Goal: Find specific page/section: Find specific page/section

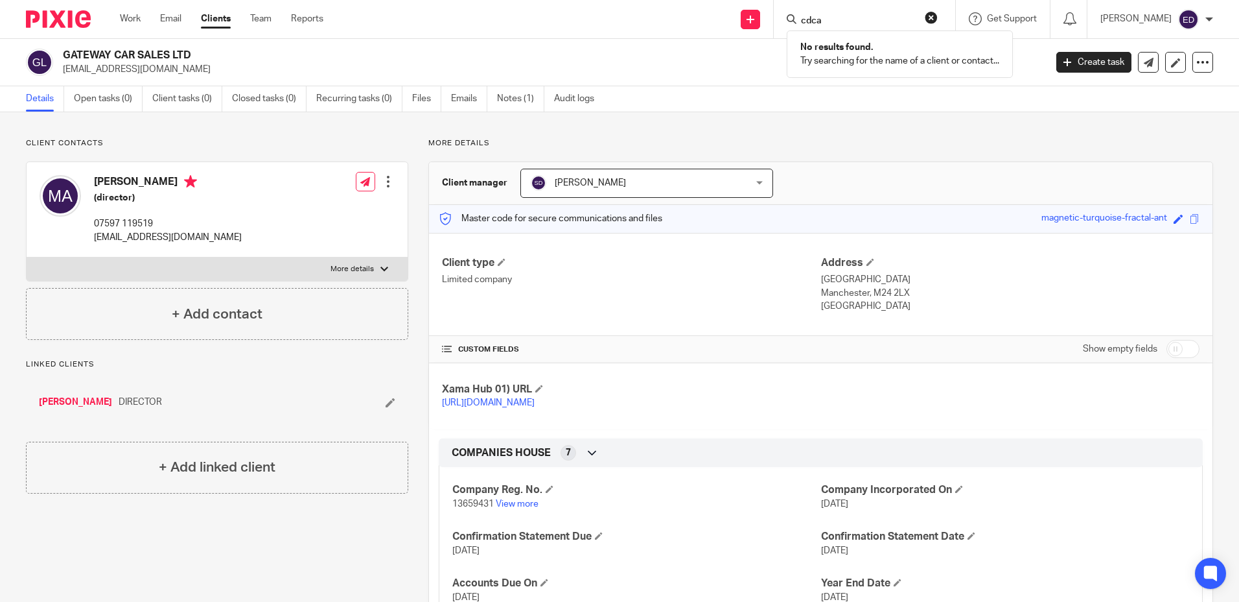
scroll to position [130, 0]
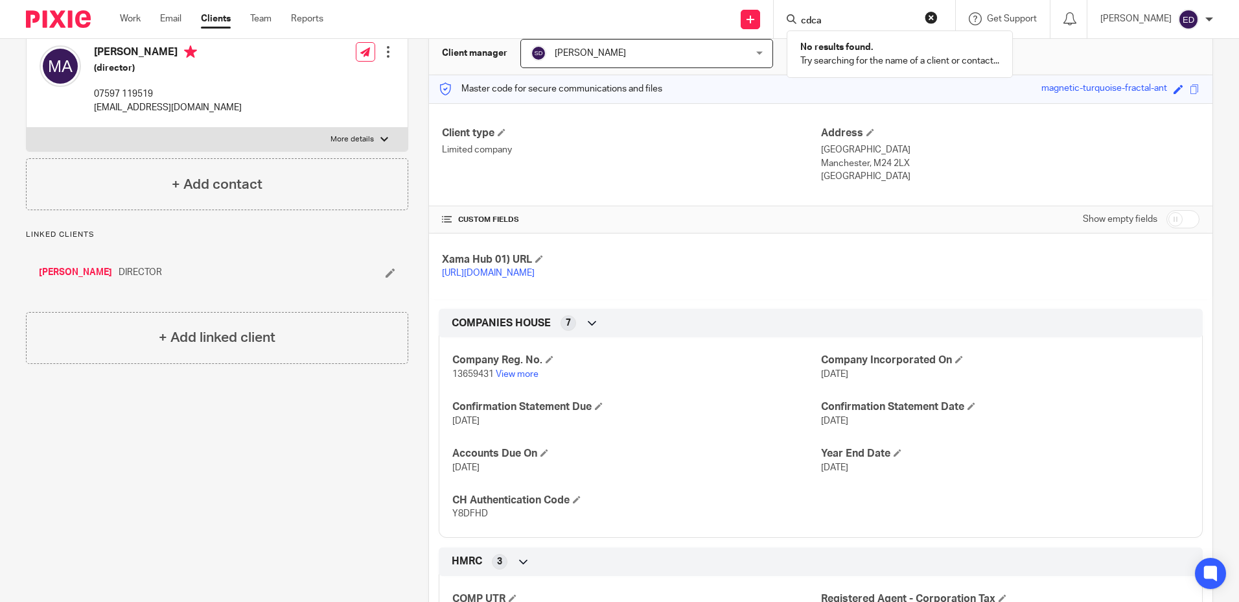
drag, startPoint x: 881, startPoint y: 23, endPoint x: 769, endPoint y: 23, distance: 112.2
click at [769, 23] on div "Send new email Create task Add client Request signature cdca No results found. …" at bounding box center [791, 19] width 897 height 38
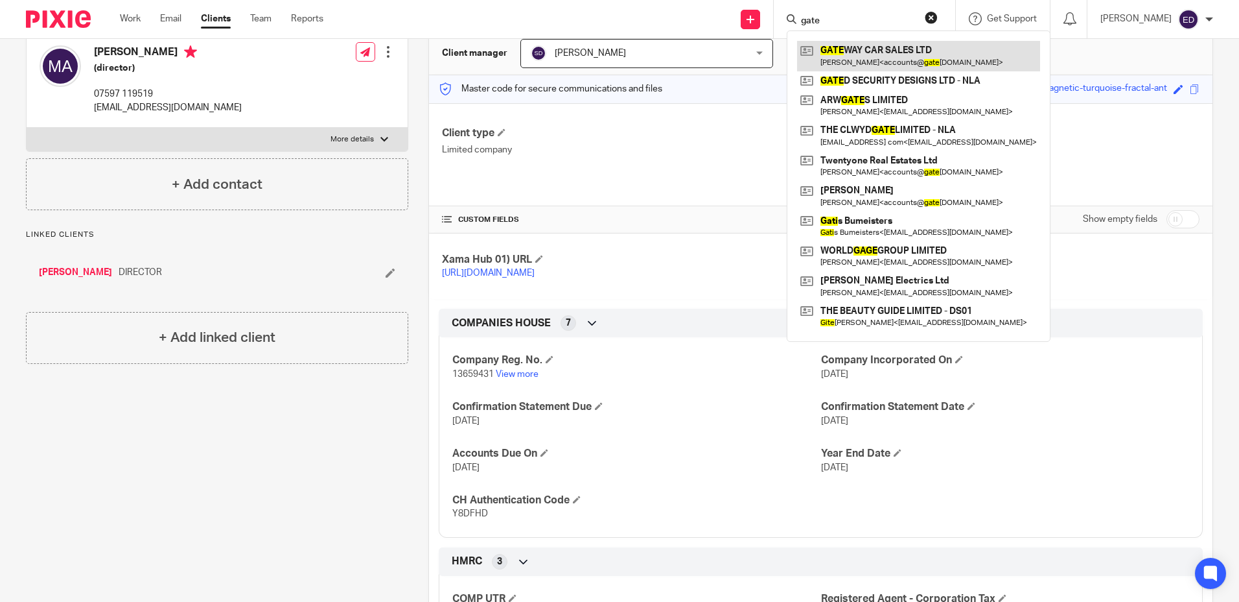
type input "gate"
click at [943, 64] on link at bounding box center [918, 56] width 243 height 30
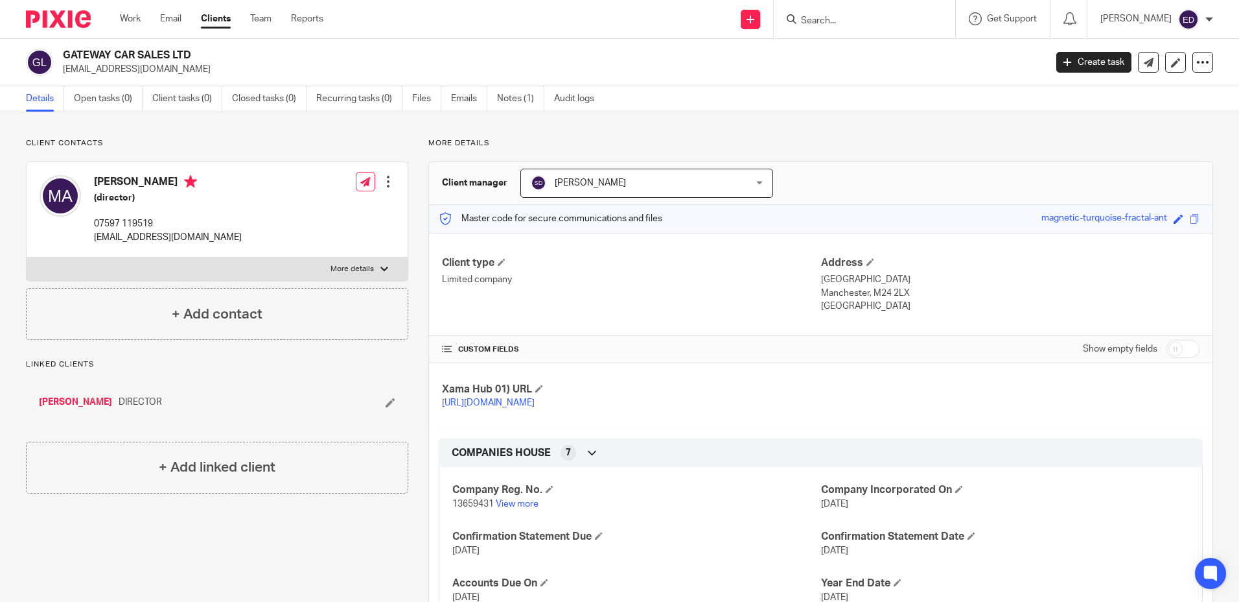
click at [860, 16] on input "Search" at bounding box center [858, 22] width 117 height 12
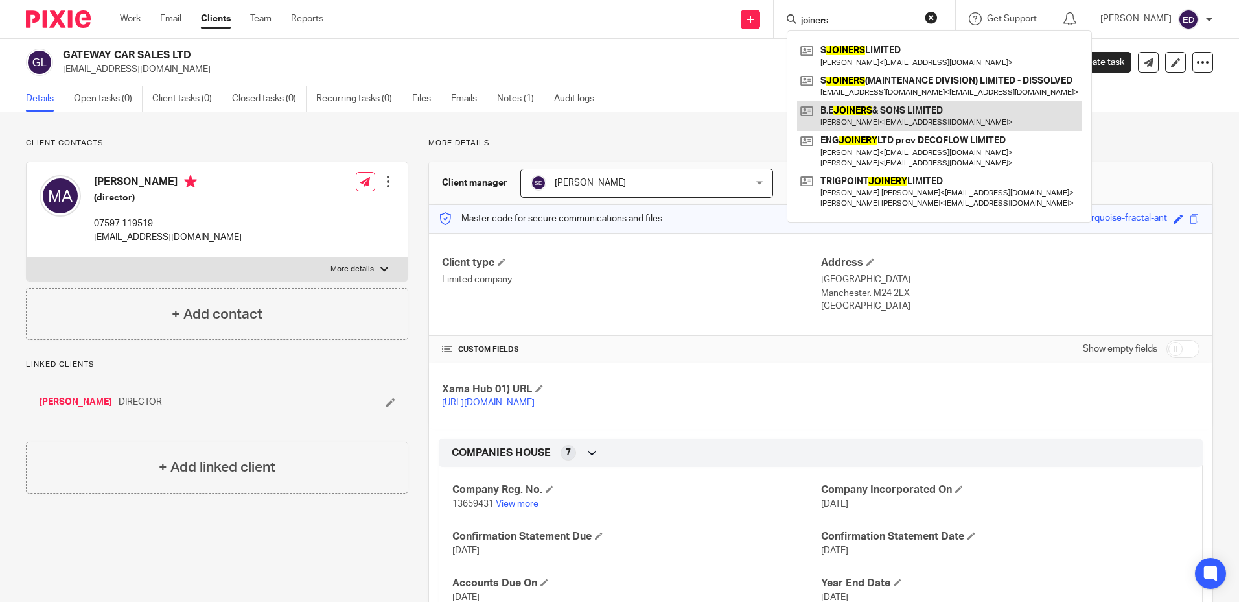
type input "joiners"
click at [907, 124] on link at bounding box center [939, 116] width 285 height 30
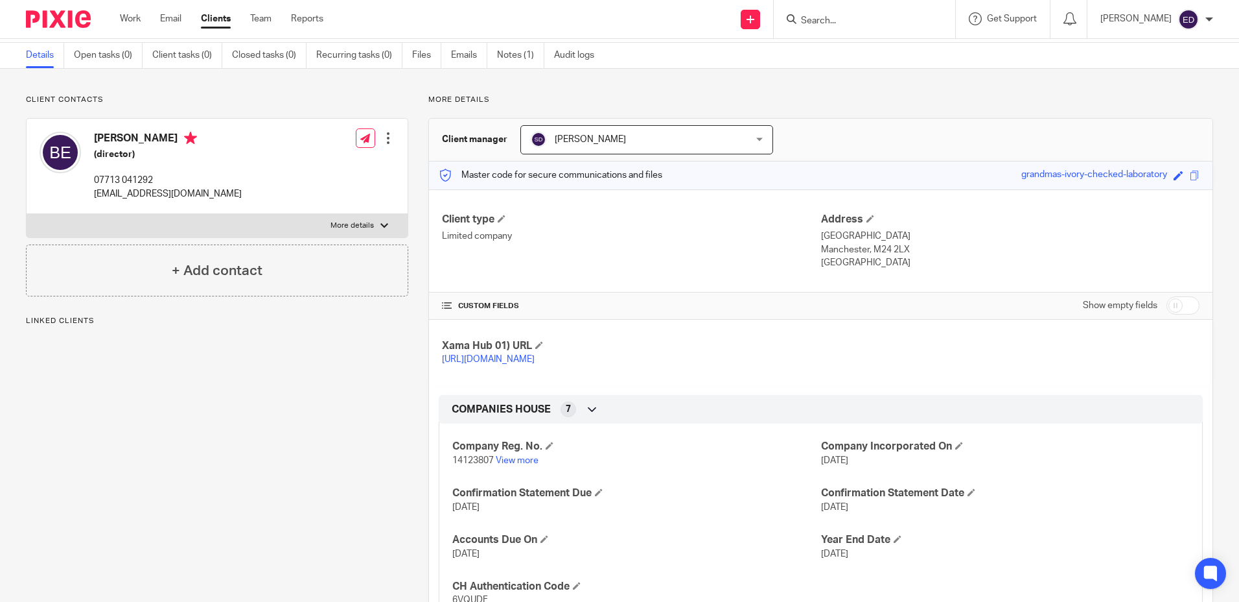
scroll to position [130, 0]
